Goal: Use online tool/utility: Utilize a website feature to perform a specific function

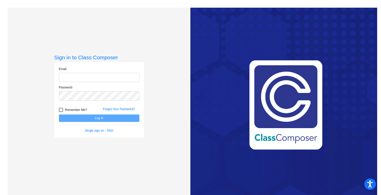
click at [100, 79] on input "email" at bounding box center [99, 77] width 80 height 9
type input "[EMAIL_ADDRESS][DOMAIN_NAME]"
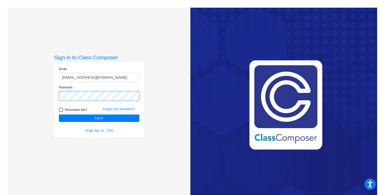
click at [59, 115] on button "Log In" at bounding box center [99, 118] width 80 height 7
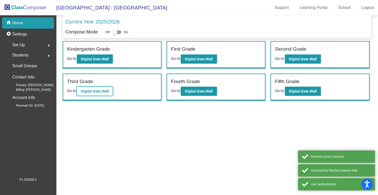
click at [91, 93] on b "Digital Data Wall" at bounding box center [95, 91] width 28 height 4
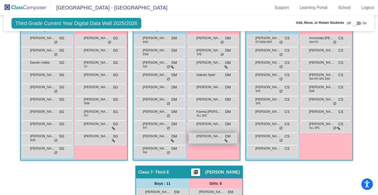
scroll to position [326, 0]
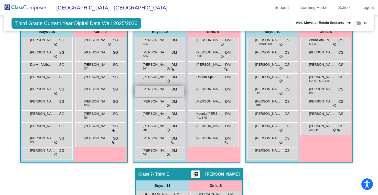
click at [160, 93] on div "[PERSON_NAME] [PERSON_NAME] lock do_not_disturb_alt" at bounding box center [159, 91] width 49 height 11
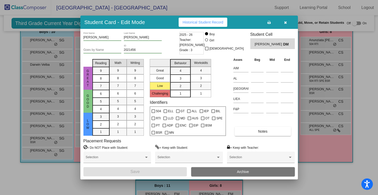
click at [112, 149] on label "= Do NOT Place with Student:" at bounding box center [106, 147] width 45 height 5
click at [134, 159] on span at bounding box center [115, 160] width 58 height 4
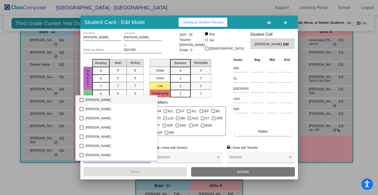
click at [286, 24] on div at bounding box center [189, 97] width 378 height 195
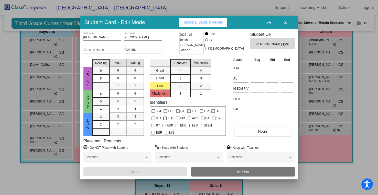
click at [286, 23] on icon "button" at bounding box center [285, 23] width 3 height 4
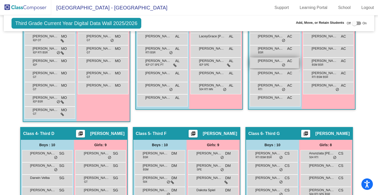
scroll to position [197, 0]
